Goal: Find specific page/section: Find specific page/section

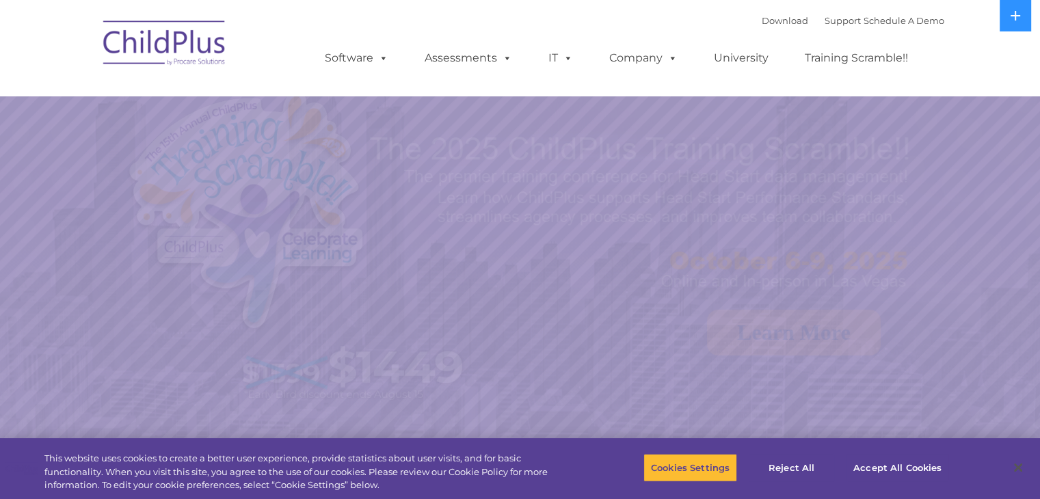
select select "MEDIUM"
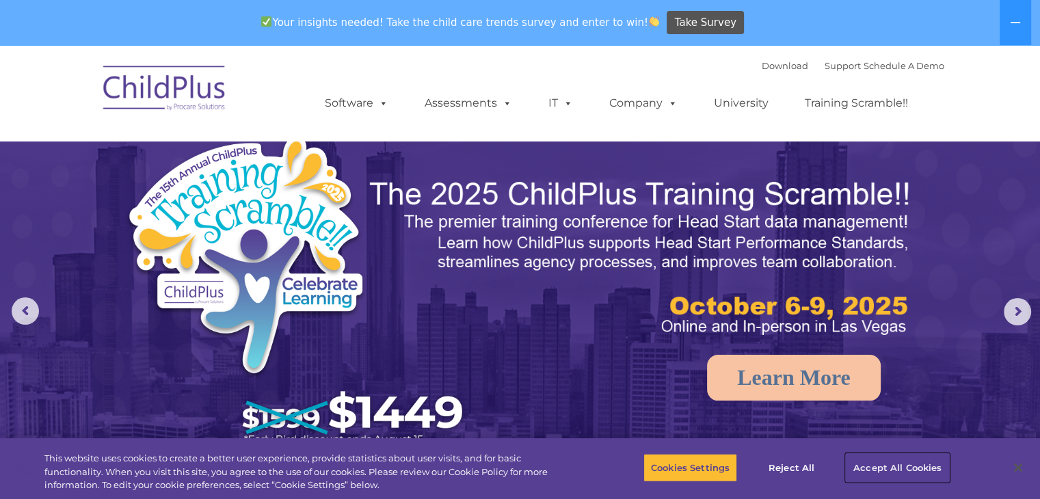
click at [889, 468] on button "Accept All Cookies" at bounding box center [897, 467] width 103 height 29
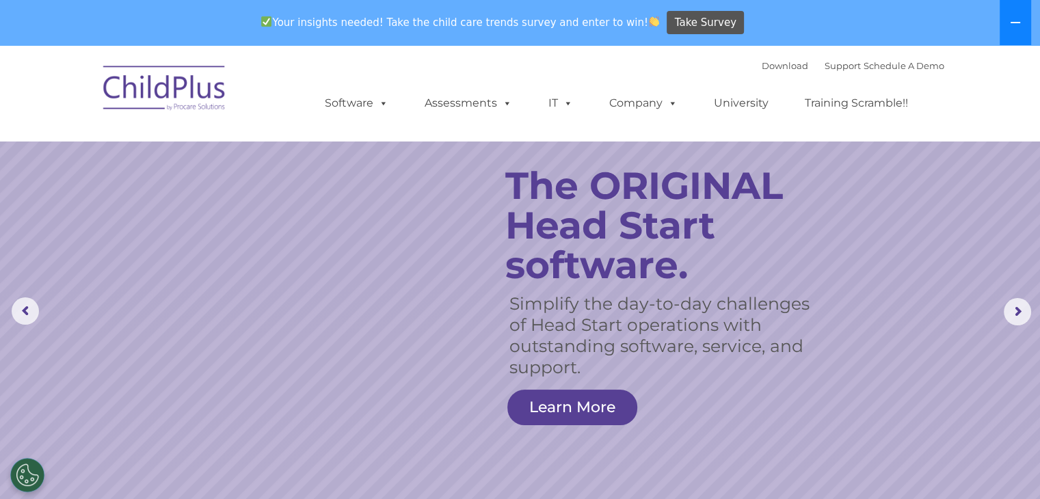
click at [1015, 16] on button at bounding box center [1014, 22] width 31 height 45
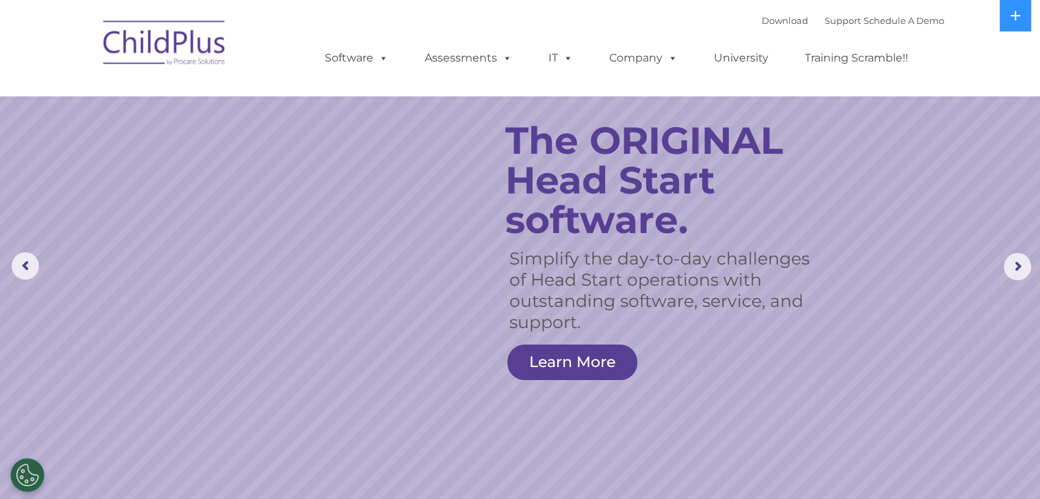
click at [202, 43] on img at bounding box center [164, 45] width 137 height 68
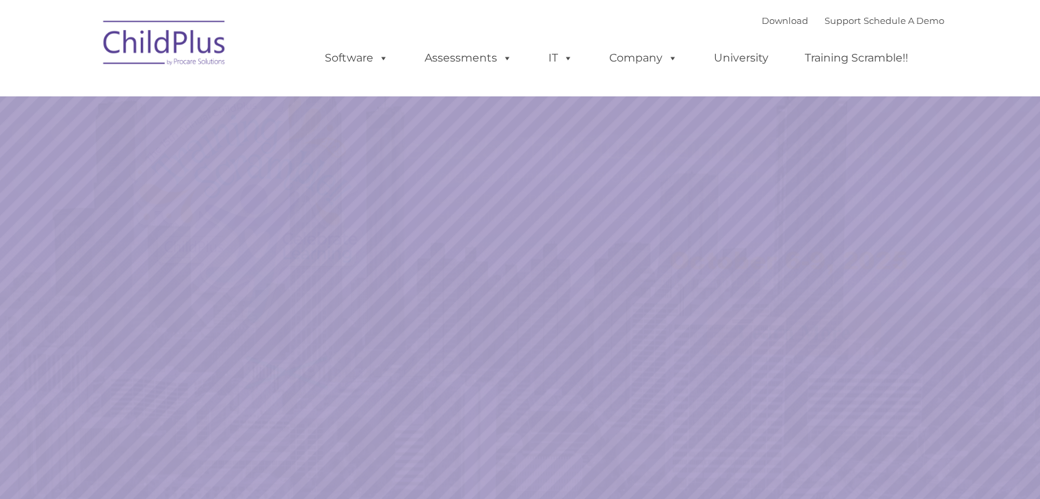
select select "MEDIUM"
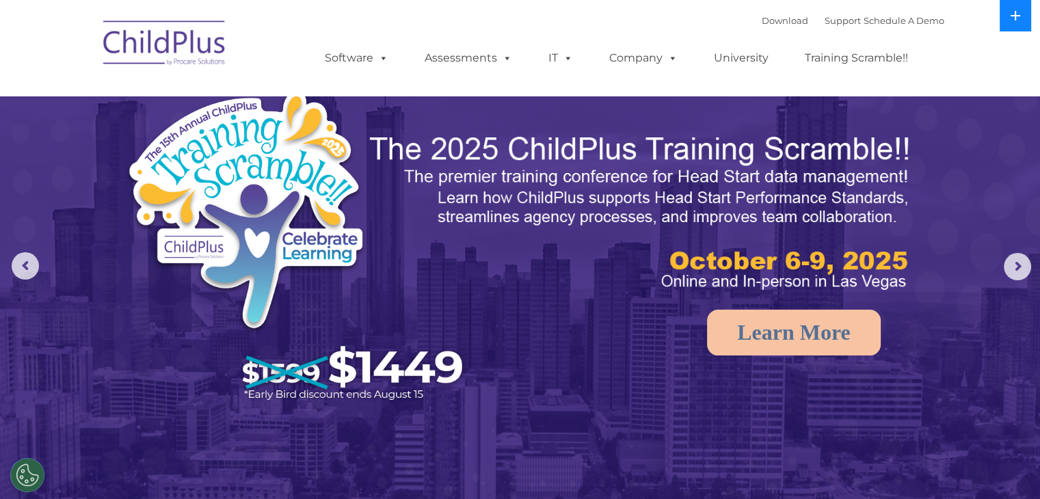
click at [1006, 20] on button at bounding box center [1014, 15] width 31 height 31
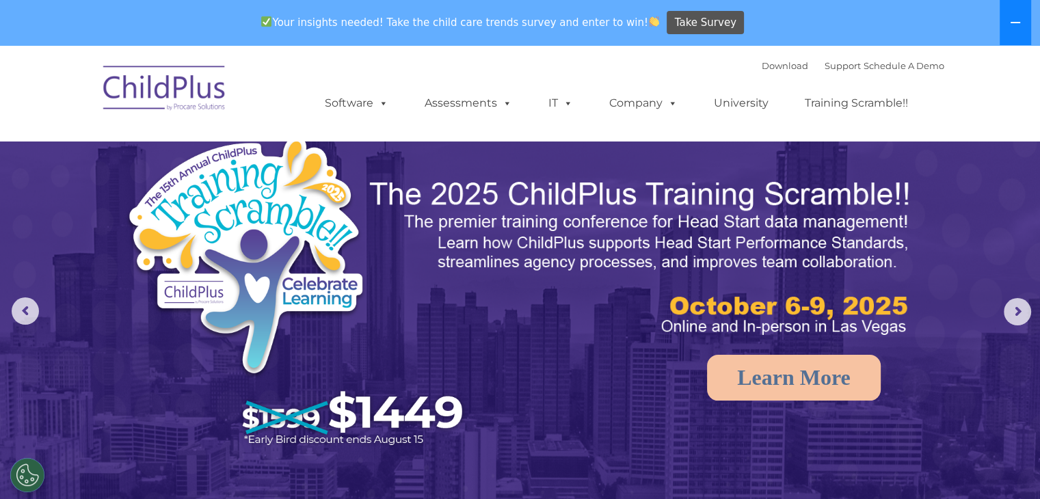
click at [1006, 20] on button at bounding box center [1014, 22] width 31 height 45
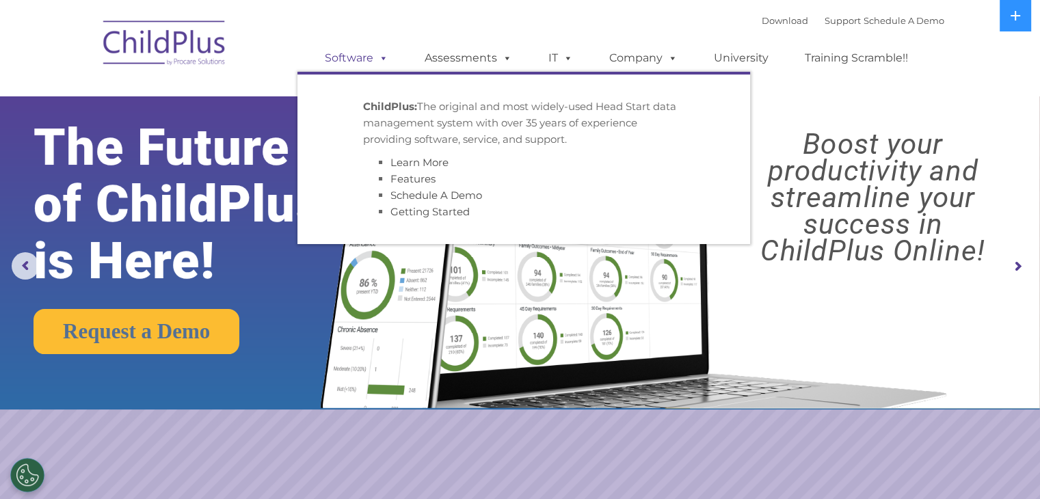
click at [363, 66] on link "Software" at bounding box center [356, 57] width 91 height 27
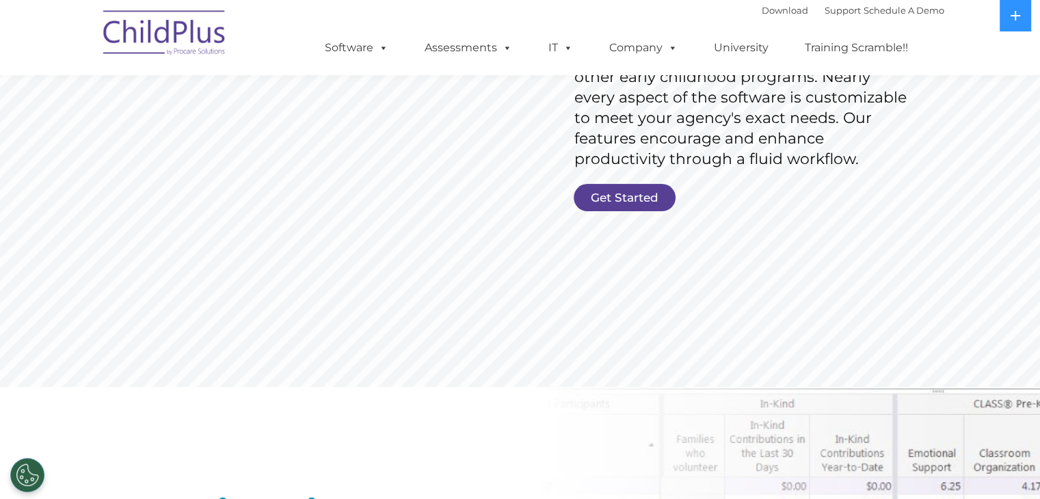
scroll to position [290, 0]
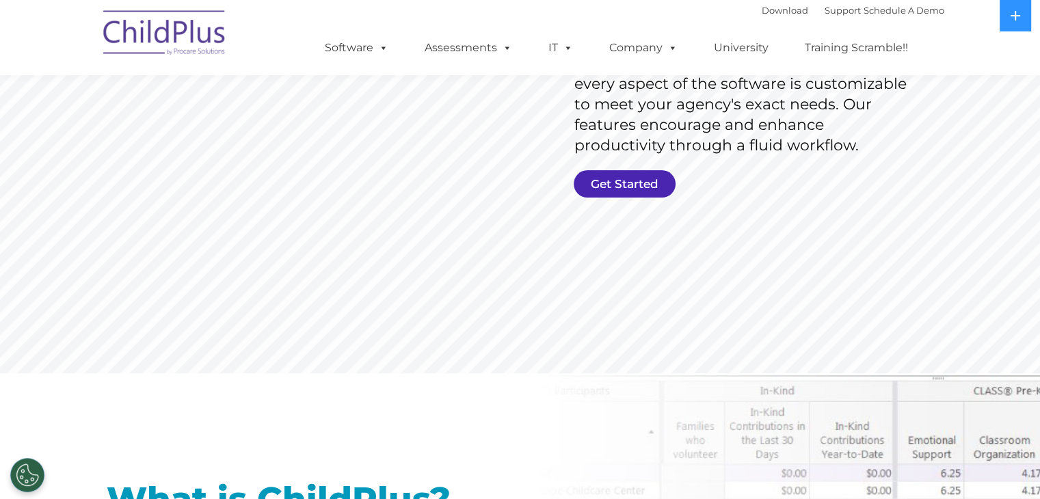
click at [619, 184] on link "Get Started" at bounding box center [625, 183] width 102 height 27
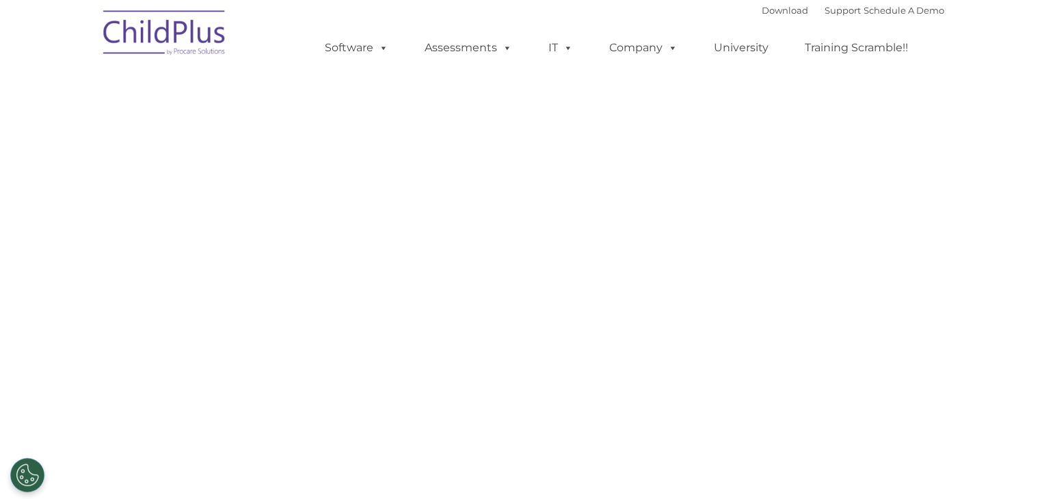
select select "MEDIUM"
